Goal: Task Accomplishment & Management: Use online tool/utility

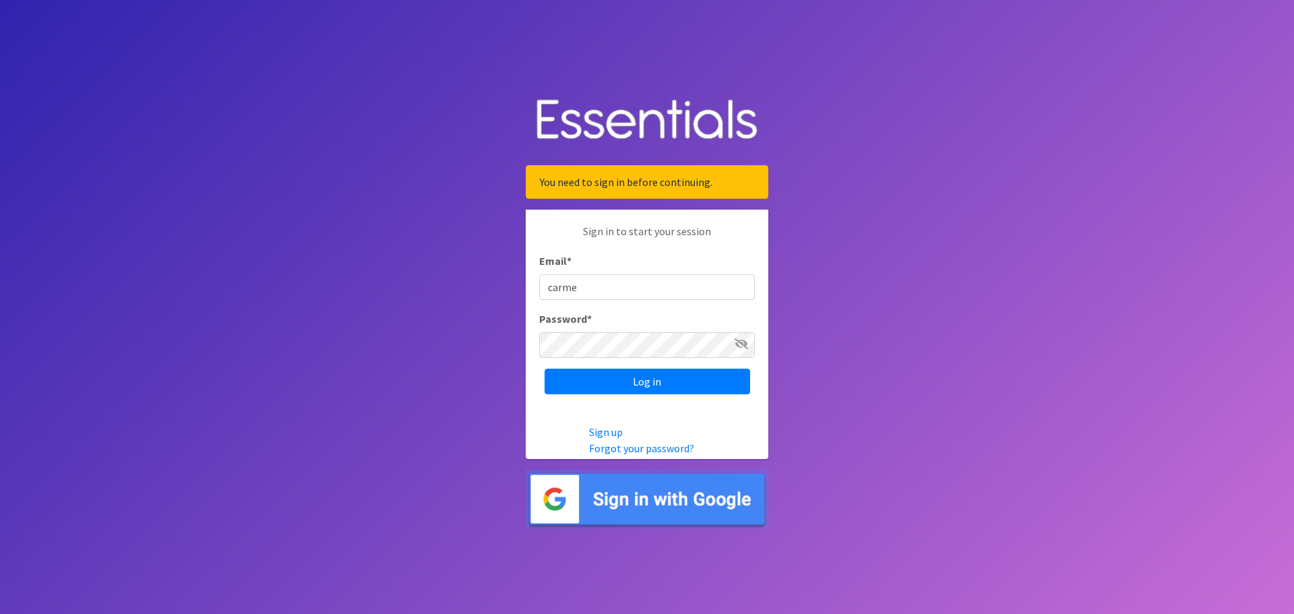
type input "[EMAIL_ADDRESS][DOMAIN_NAME]"
click at [740, 344] on icon at bounding box center [740, 343] width 13 height 11
click at [645, 376] on input "Log in" at bounding box center [647, 382] width 206 height 26
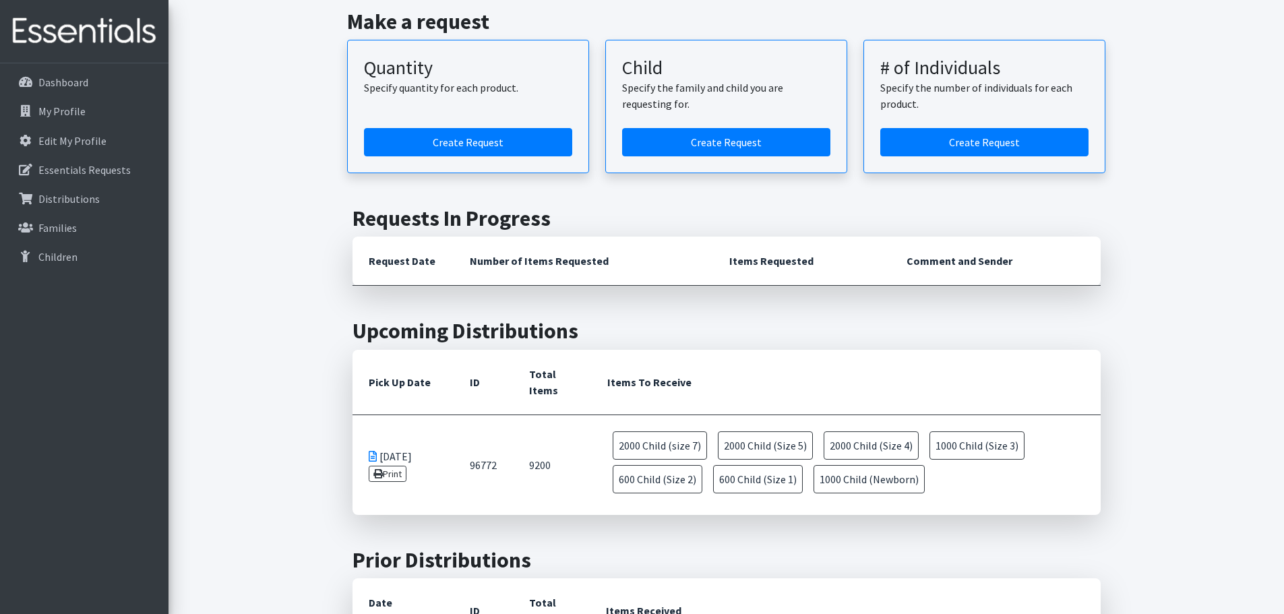
scroll to position [337, 0]
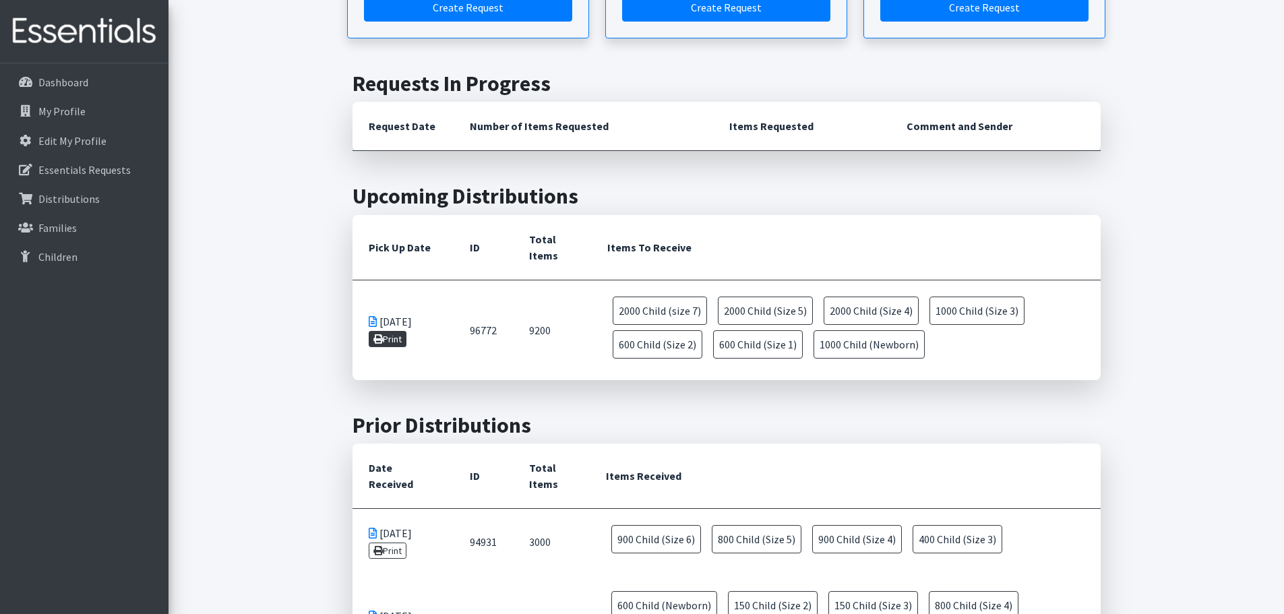
click at [386, 334] on link "Print" at bounding box center [388, 339] width 38 height 16
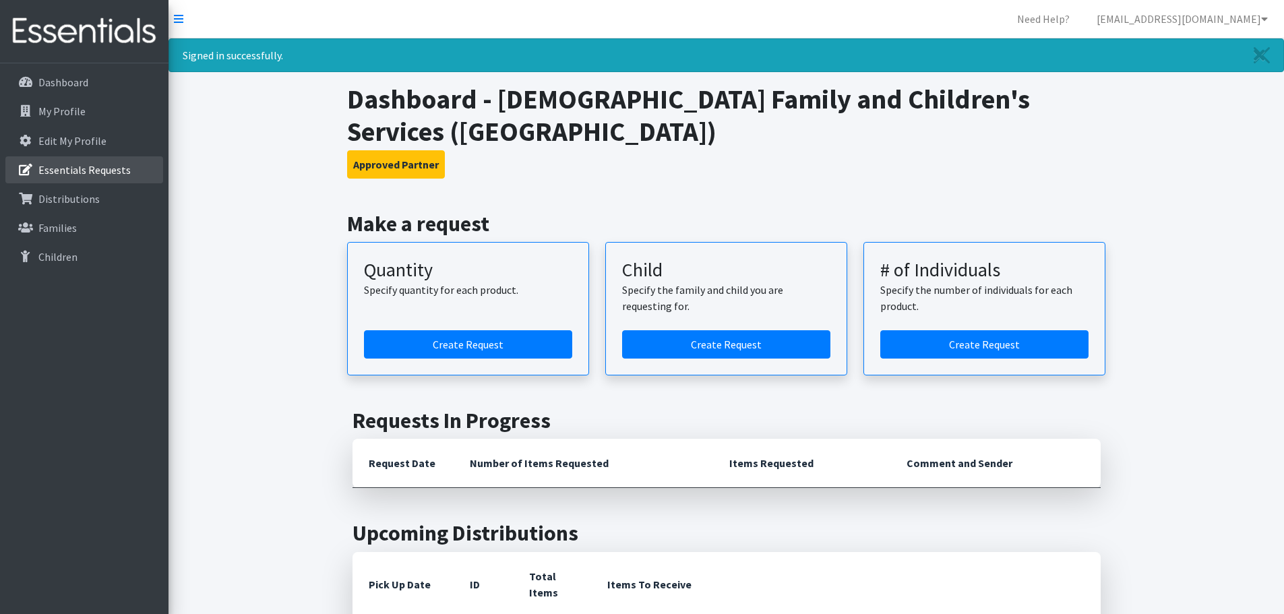
click at [75, 164] on p "Essentials Requests" at bounding box center [84, 169] width 92 height 13
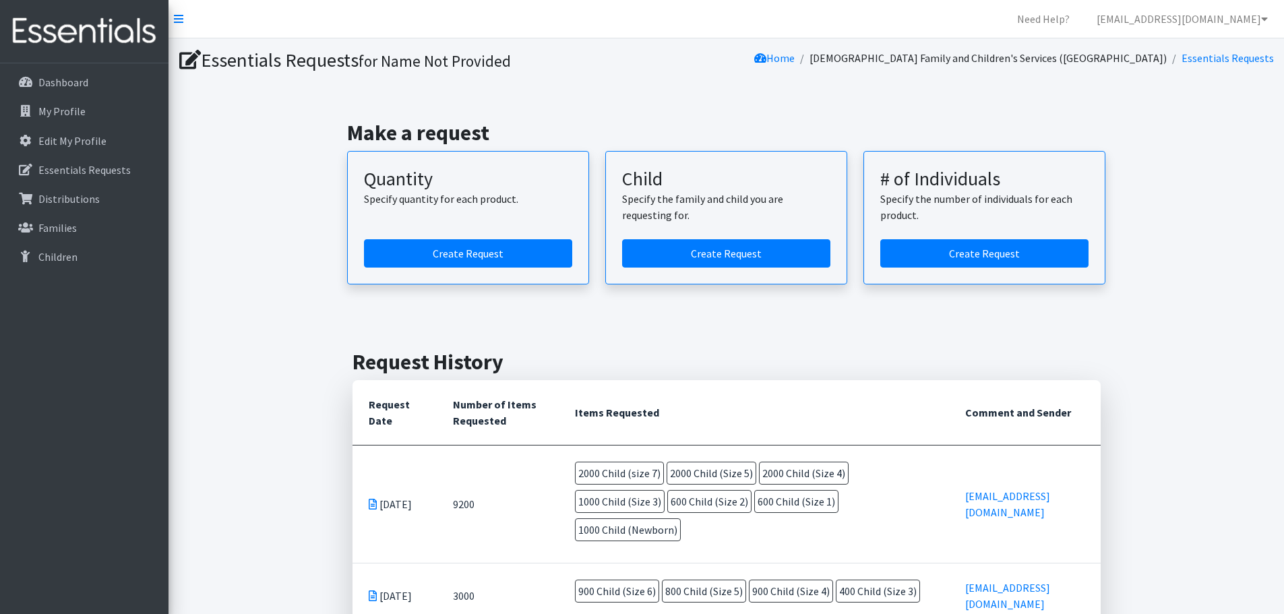
click at [59, 40] on img at bounding box center [84, 31] width 158 height 45
click at [79, 39] on img at bounding box center [84, 31] width 158 height 45
click at [63, 37] on img at bounding box center [84, 31] width 158 height 45
